Goal: Information Seeking & Learning: Learn about a topic

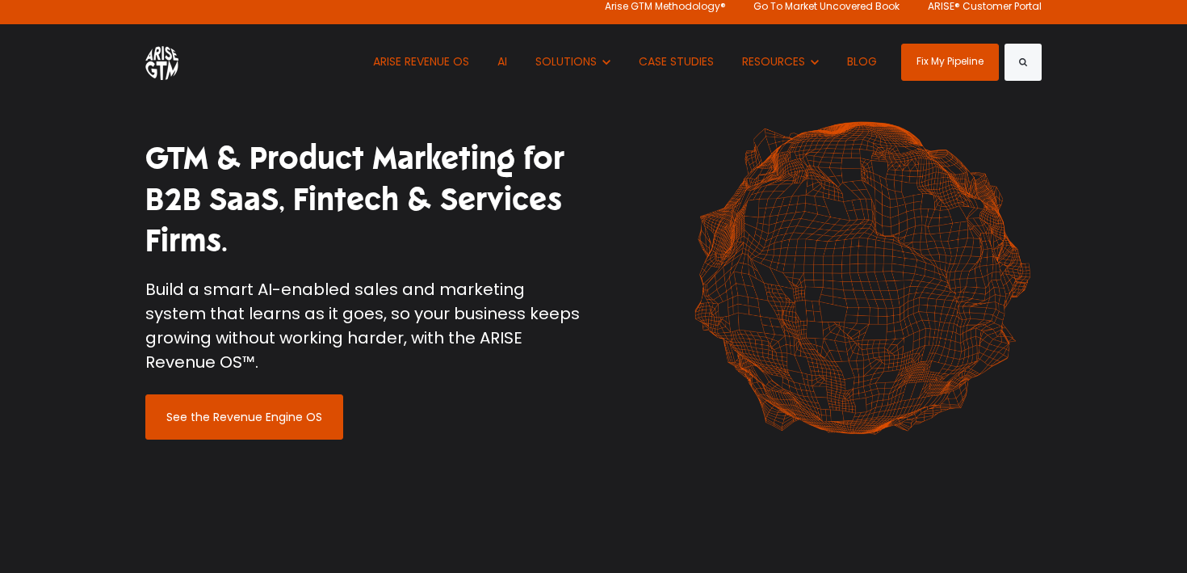
scroll to position [13, 0]
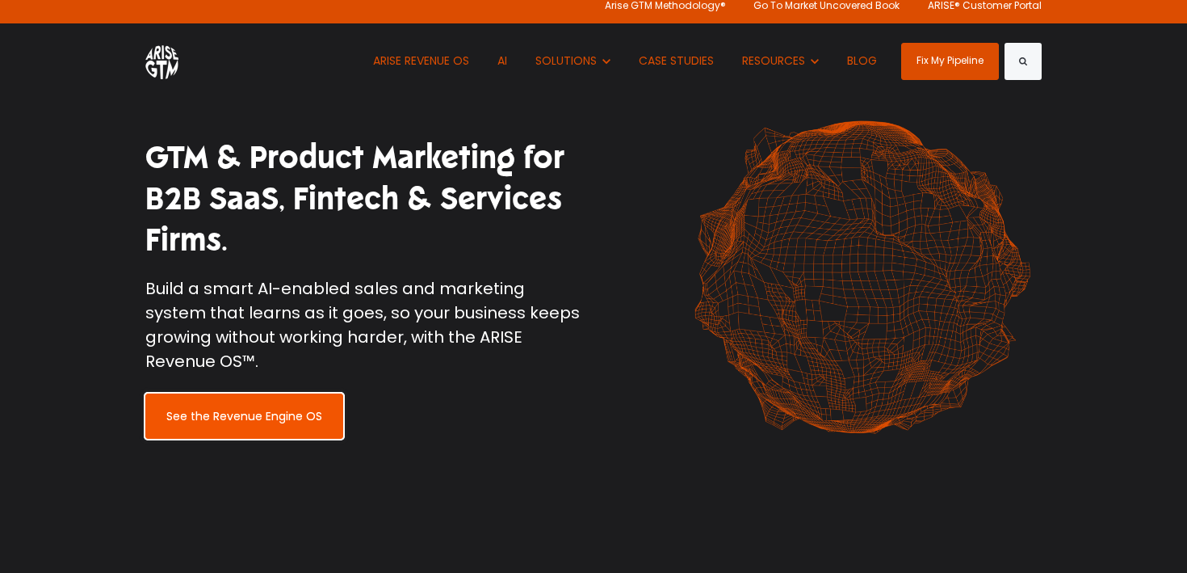
click at [267, 397] on link "See the Revenue Engine OS" at bounding box center [244, 415] width 198 height 45
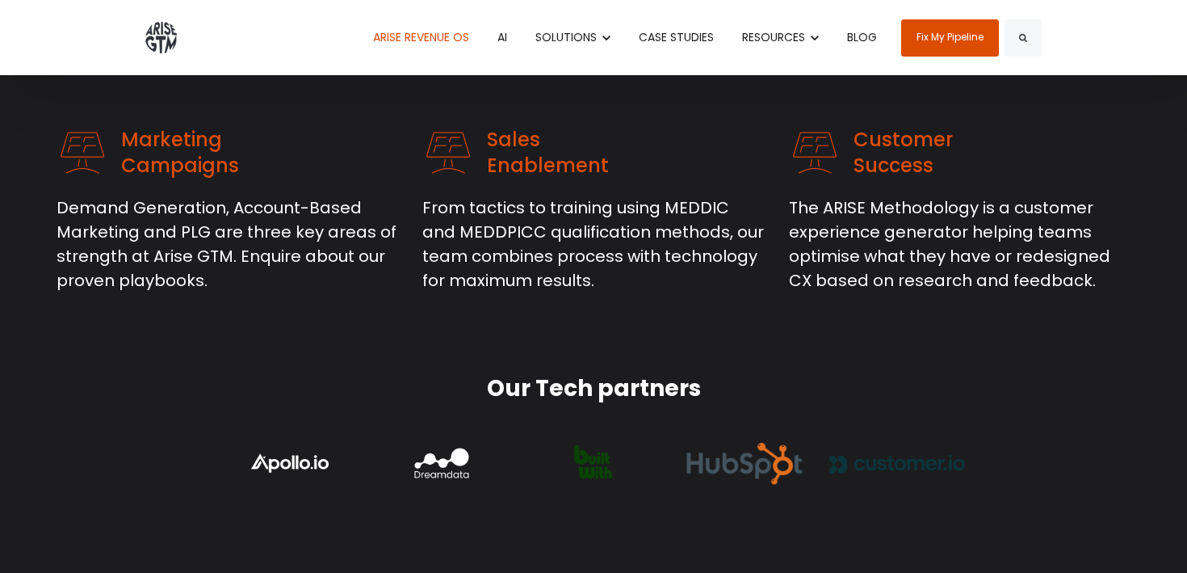
scroll to position [517, 0]
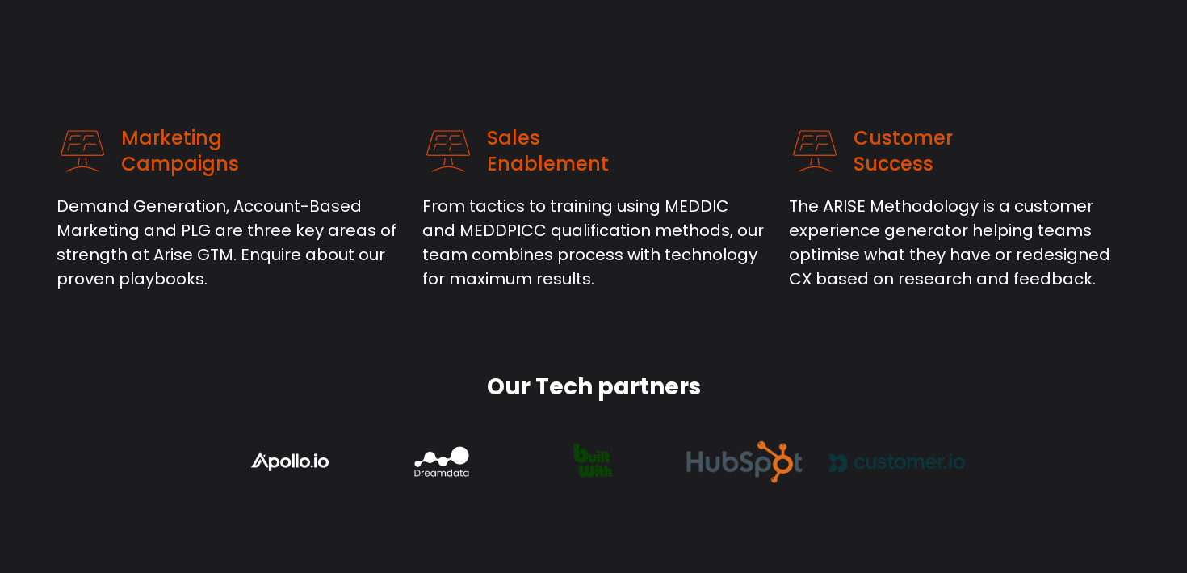
click at [258, 237] on p "Demand Generation, Account-Based Marketing and PLG are three key areas of stren…" at bounding box center [228, 242] width 342 height 97
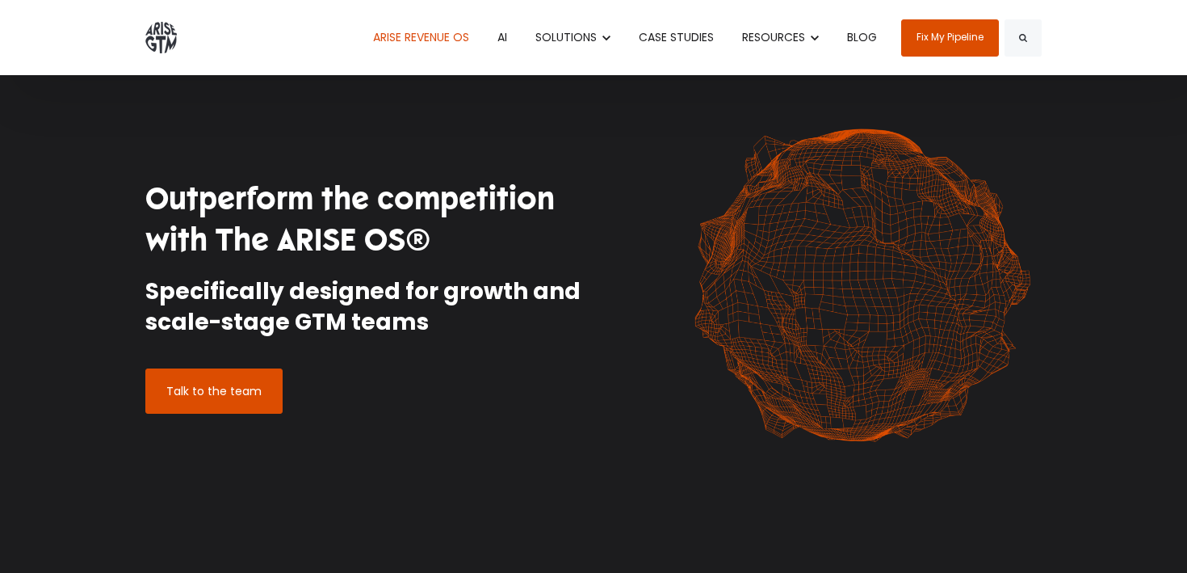
scroll to position [0, 0]
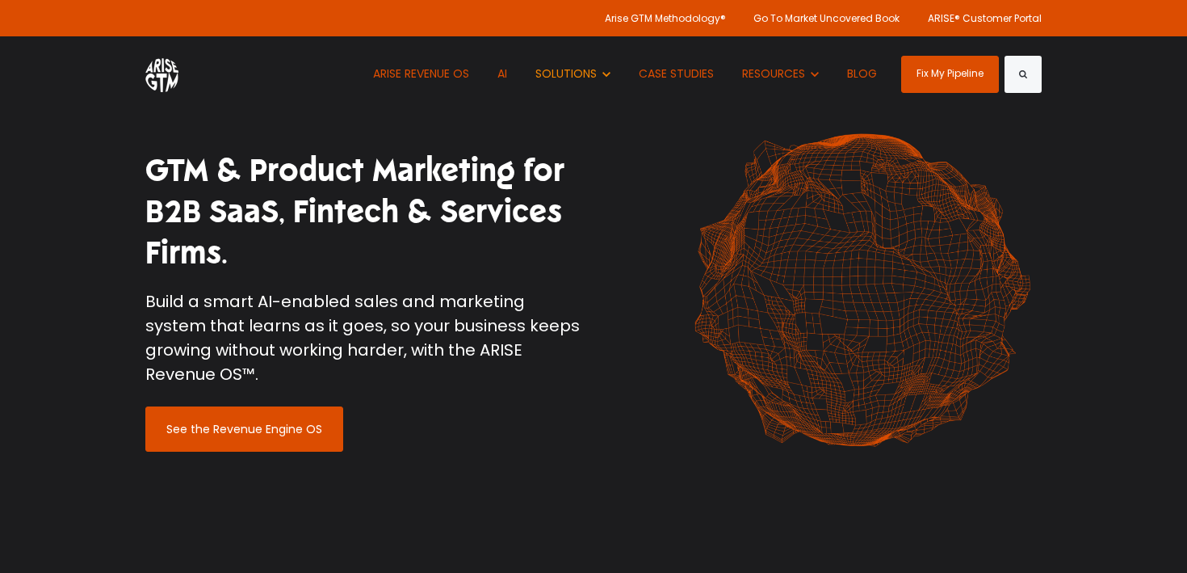
click at [592, 69] on span "SOLUTIONS" at bounding box center [565, 73] width 61 height 16
